Goal: Transaction & Acquisition: Obtain resource

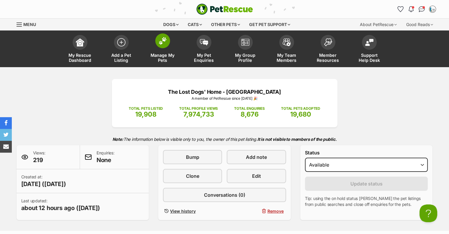
click at [157, 43] on span at bounding box center [162, 40] width 15 height 15
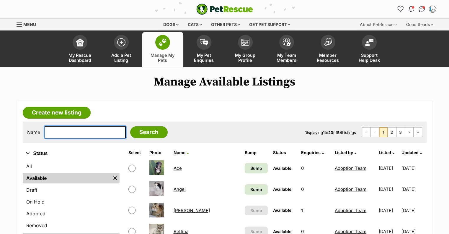
click at [89, 130] on input "text" at bounding box center [85, 132] width 81 height 12
type input "bvlgari"
click at [130, 126] on input "Search" at bounding box center [148, 132] width 37 height 12
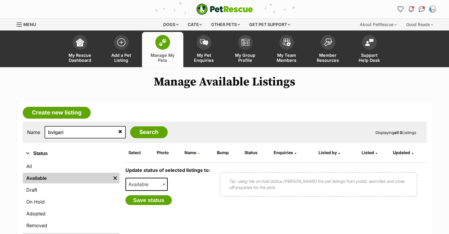
click at [216, 12] on img "PetRescue" at bounding box center [224, 9] width 57 height 11
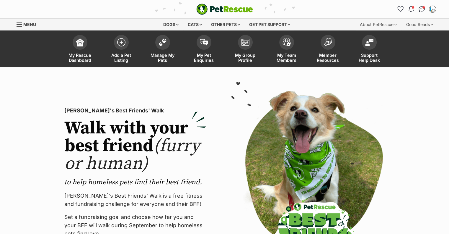
drag, startPoint x: 0, startPoint y: 0, endPoint x: 202, endPoint y: 2, distance: 201.7
click at [202, 2] on div "PetRescue home Notifications Unread Mark all as read Hooray! Kirby has been mar…" at bounding box center [224, 9] width 425 height 18
click at [217, 9] on img "PetRescue" at bounding box center [224, 9] width 57 height 11
click at [22, 24] on link "Menu" at bounding box center [29, 24] width 24 height 11
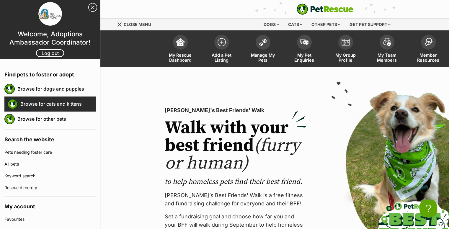
click at [50, 101] on link "Browse for cats and kittens" at bounding box center [57, 104] width 75 height 12
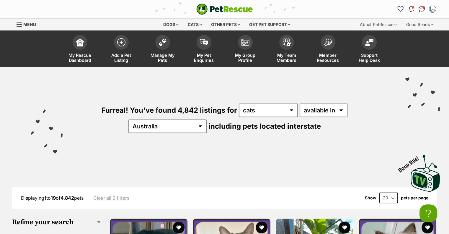
scroll to position [89, 0]
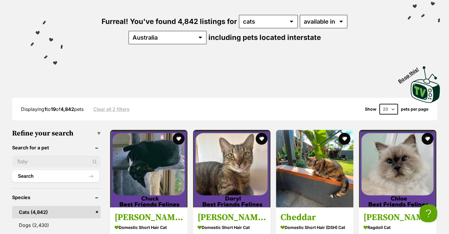
click at [37, 163] on input "text" at bounding box center [56, 161] width 89 height 11
type input "bvlgari"
click at [12, 170] on button "Search" at bounding box center [55, 176] width 87 height 12
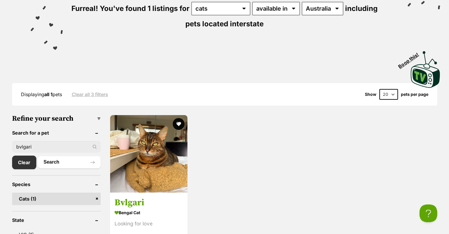
scroll to position [148, 0]
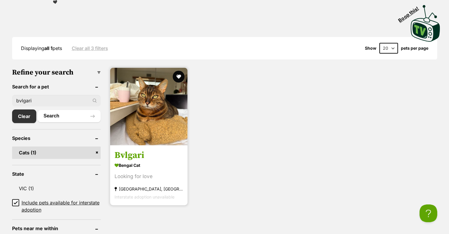
click at [172, 149] on link "Bvlgari Bengal Cat Looking for love [GEOGRAPHIC_DATA], [GEOGRAPHIC_DATA] Inters…" at bounding box center [148, 175] width 77 height 60
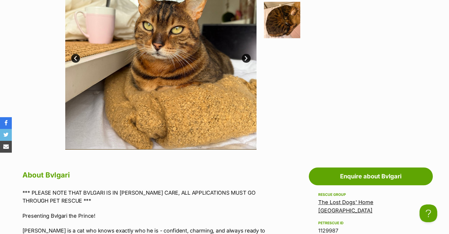
scroll to position [308, 0]
